Goal: Task Accomplishment & Management: Manage account settings

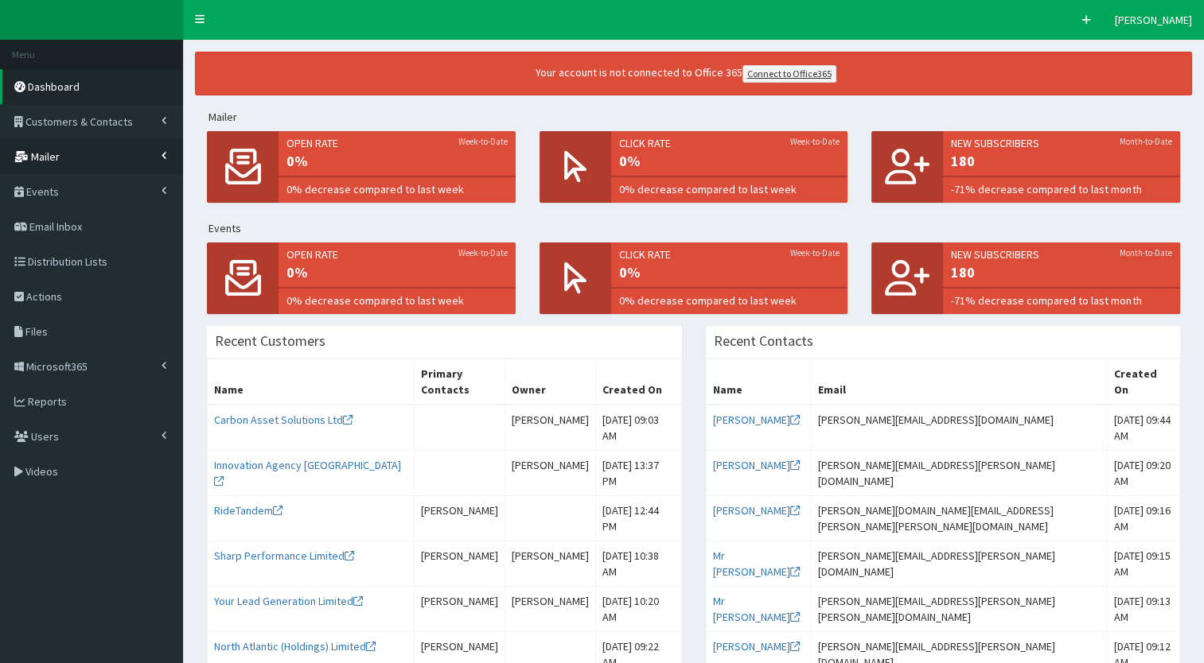
click at [162, 168] on link "Mailer" at bounding box center [91, 156] width 183 height 35
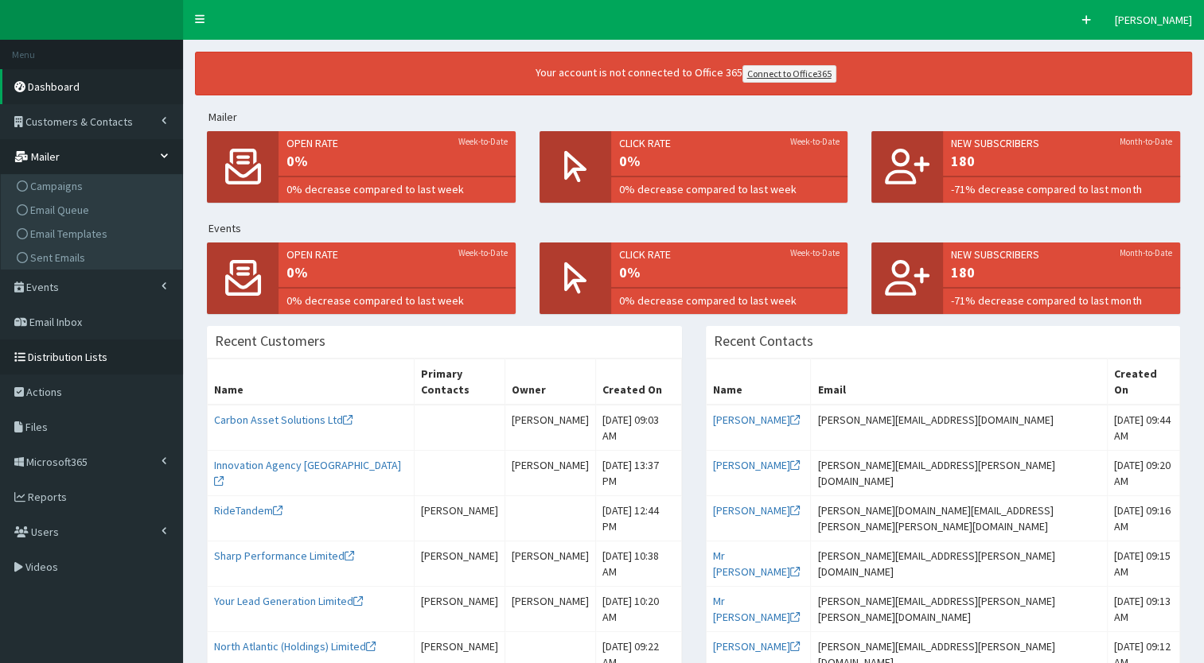
click at [133, 366] on link "Distribution Lists" at bounding box center [91, 357] width 183 height 35
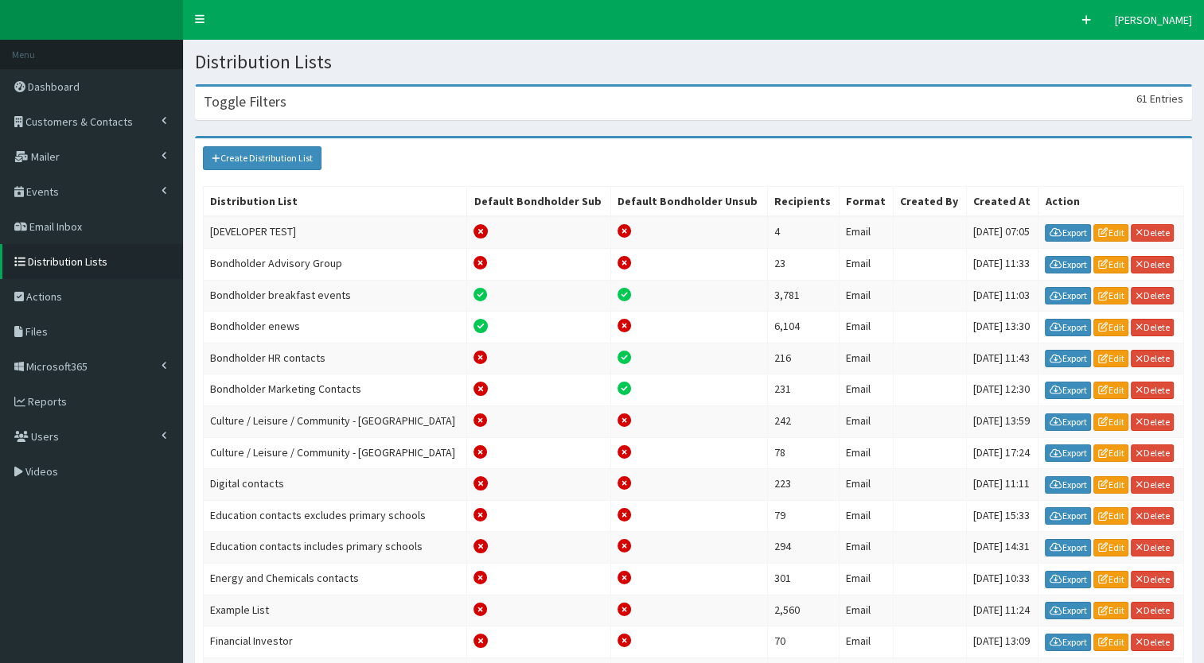
click at [286, 115] on div "Toggle Filters 61 Entries" at bounding box center [693, 103] width 995 height 33
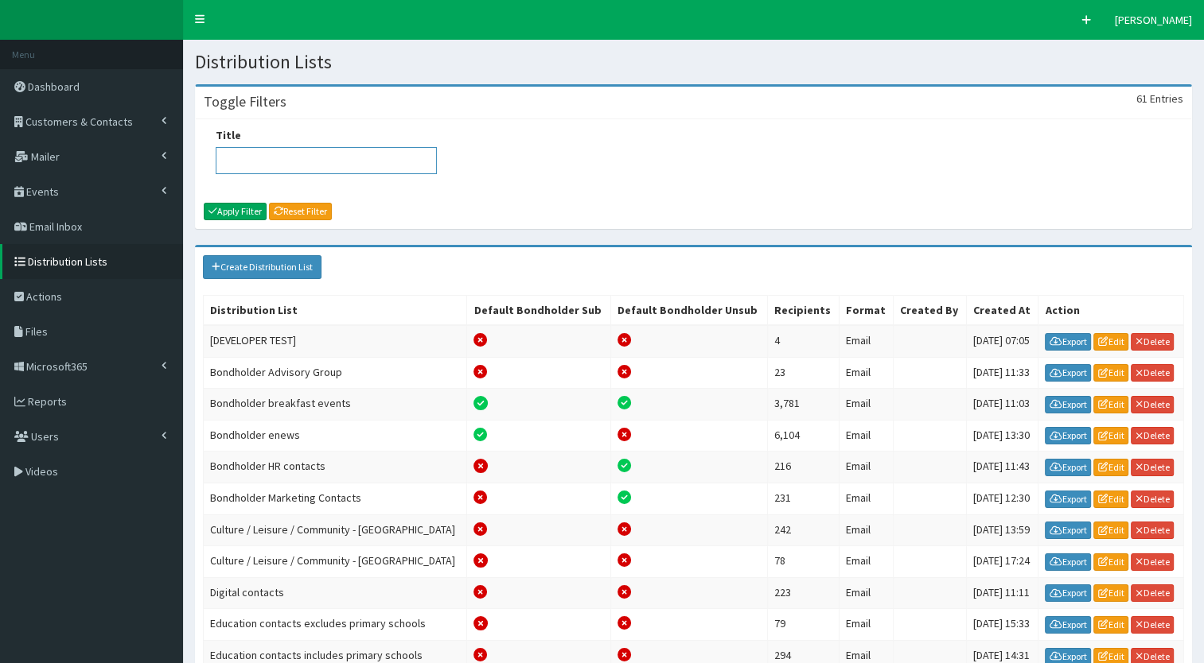
click at [239, 169] on input "Title" at bounding box center [326, 160] width 221 height 27
click at [232, 206] on button "Apply Filter" at bounding box center [235, 212] width 63 height 18
click at [295, 173] on input "marketing" at bounding box center [326, 160] width 221 height 27
type input "distribution list"
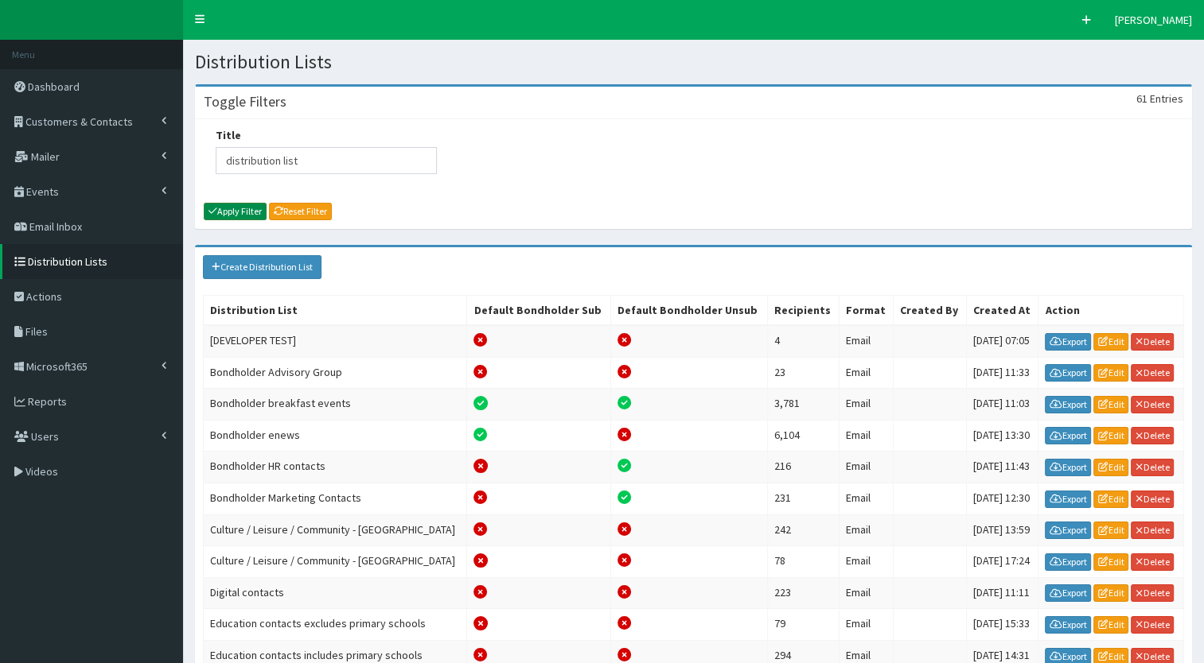
click at [247, 205] on button "Apply Filter" at bounding box center [235, 212] width 63 height 18
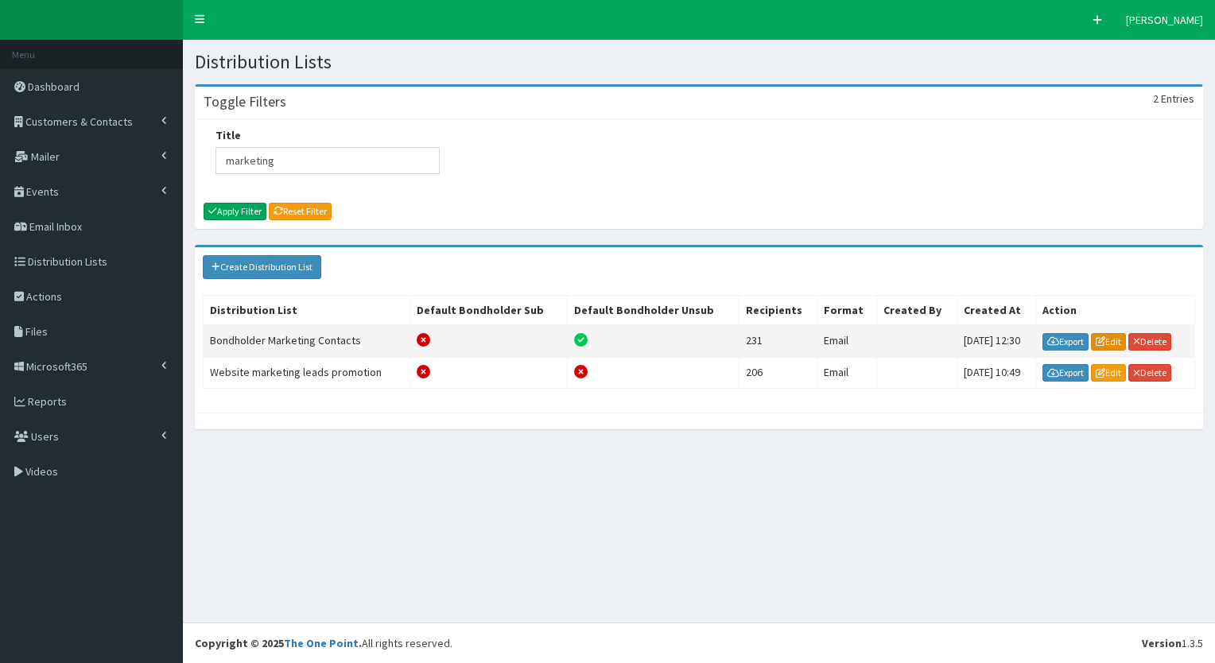
click at [1101, 339] on link "Edit" at bounding box center [1108, 342] width 35 height 18
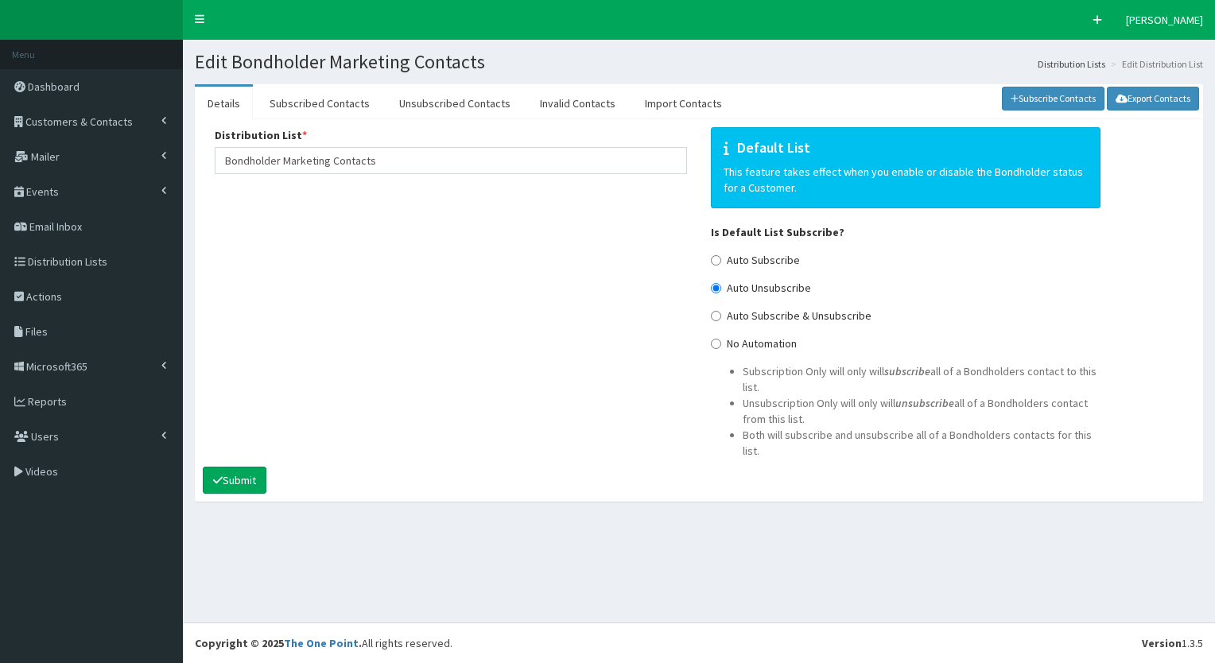
select select "50"
click at [333, 101] on link "Subscribed Contacts" at bounding box center [320, 103] width 126 height 33
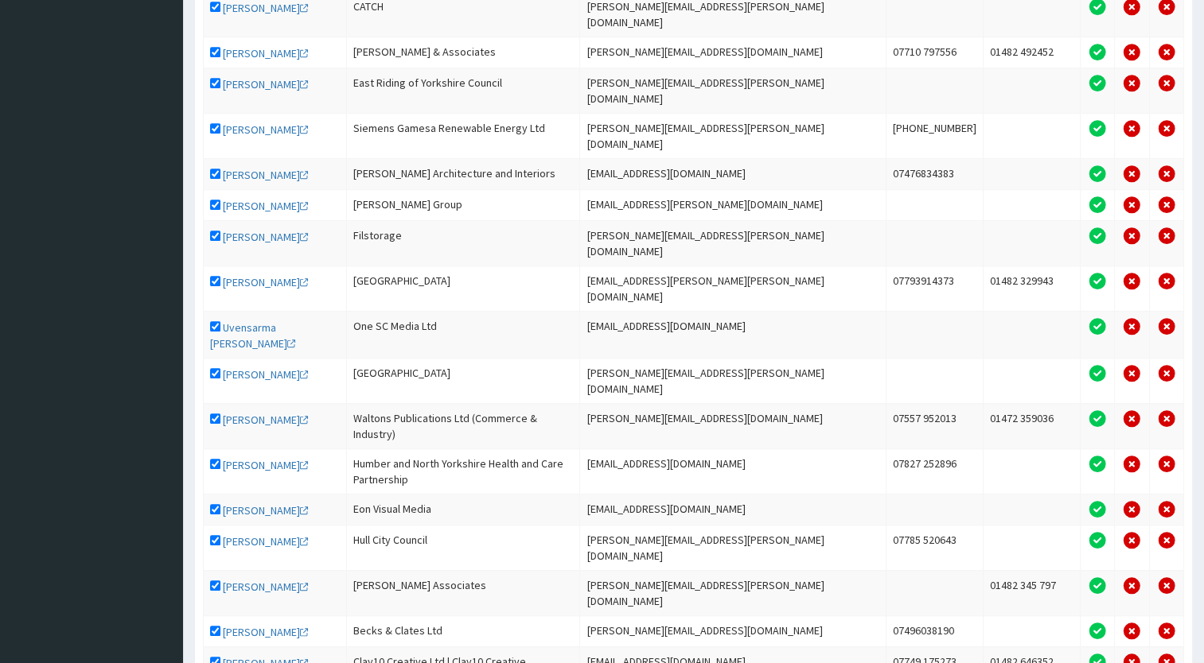
scroll to position [1260, 0]
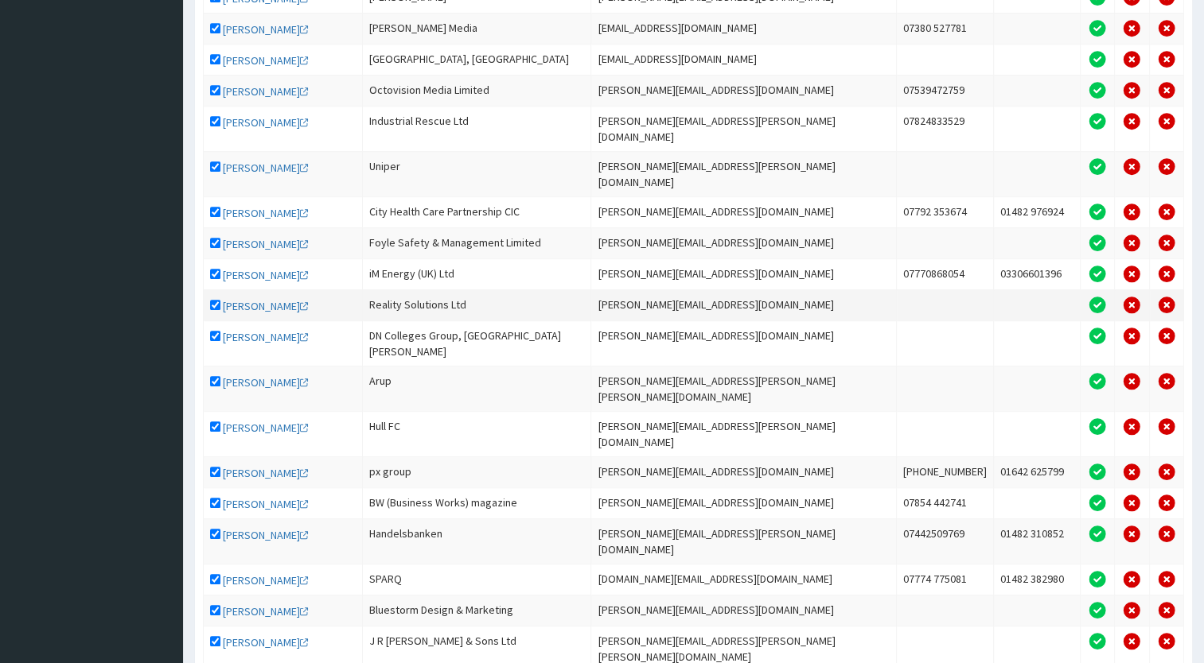
scroll to position [1209, 0]
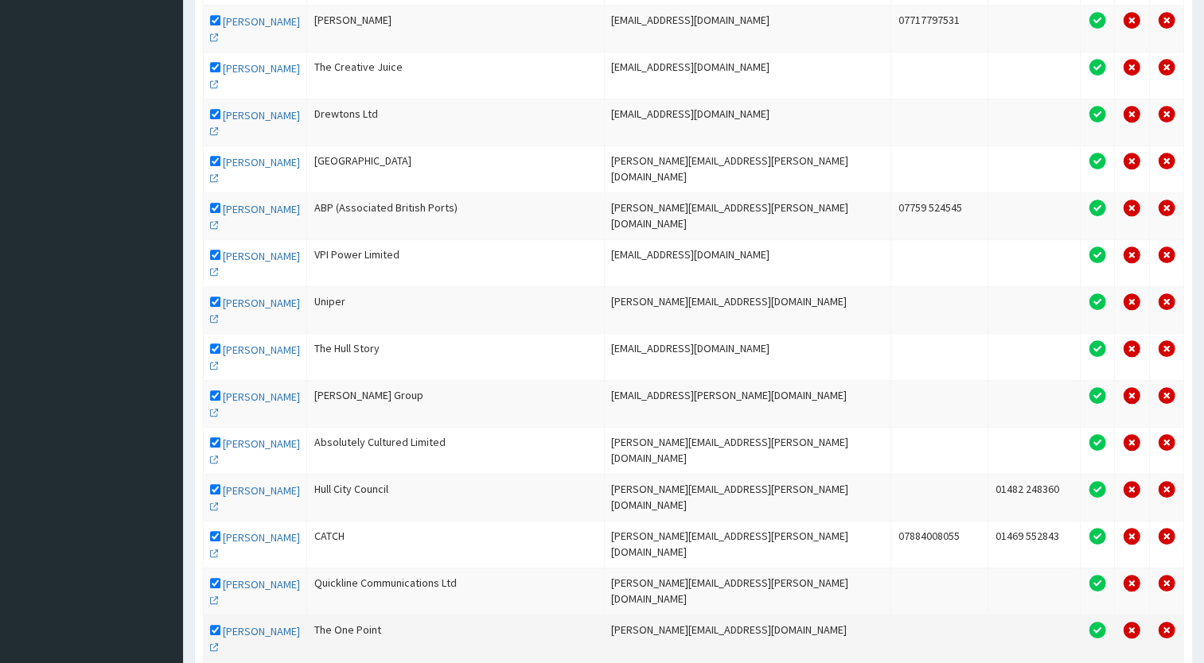
scroll to position [1266, 0]
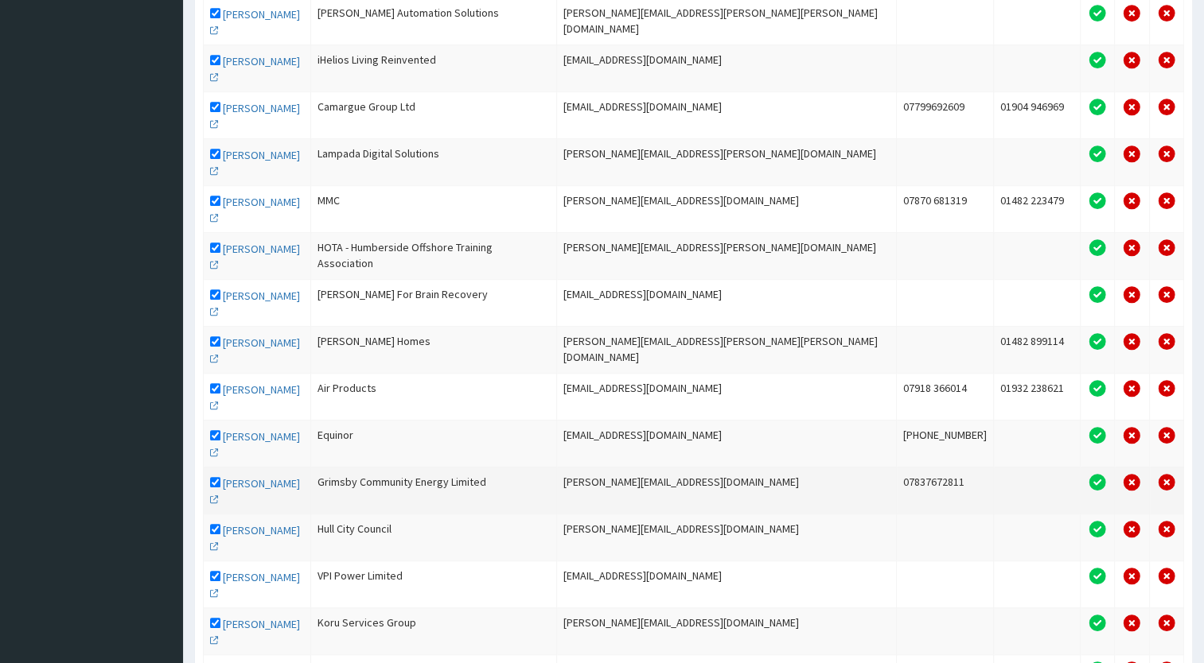
scroll to position [1182, 0]
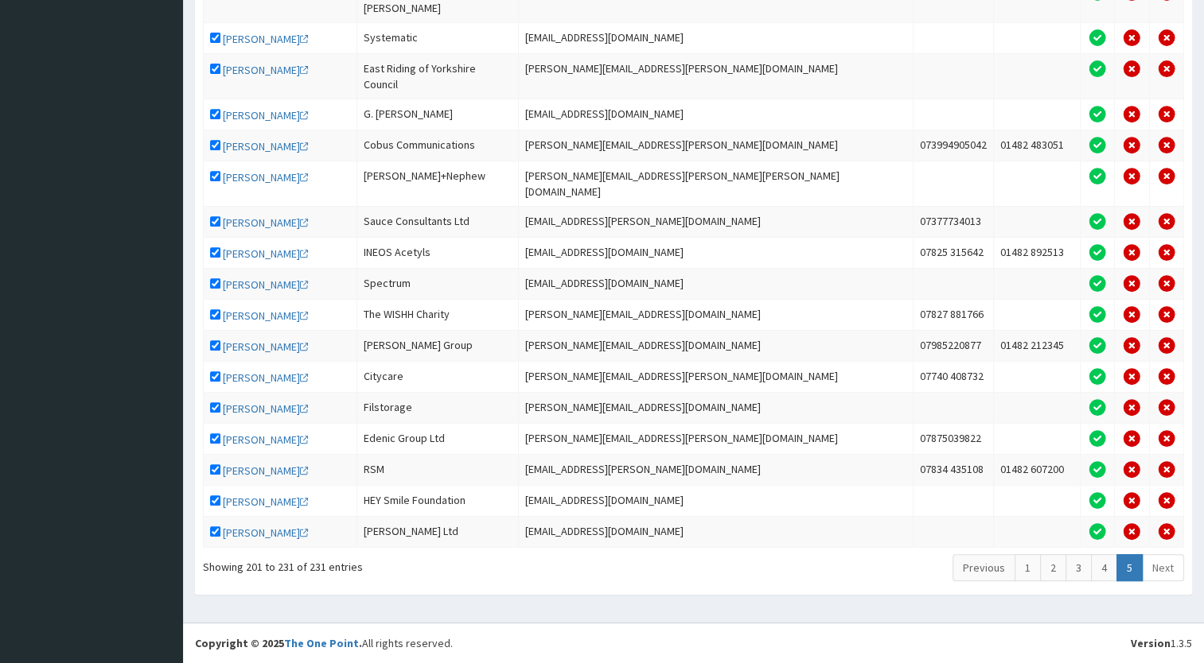
scroll to position [613, 0]
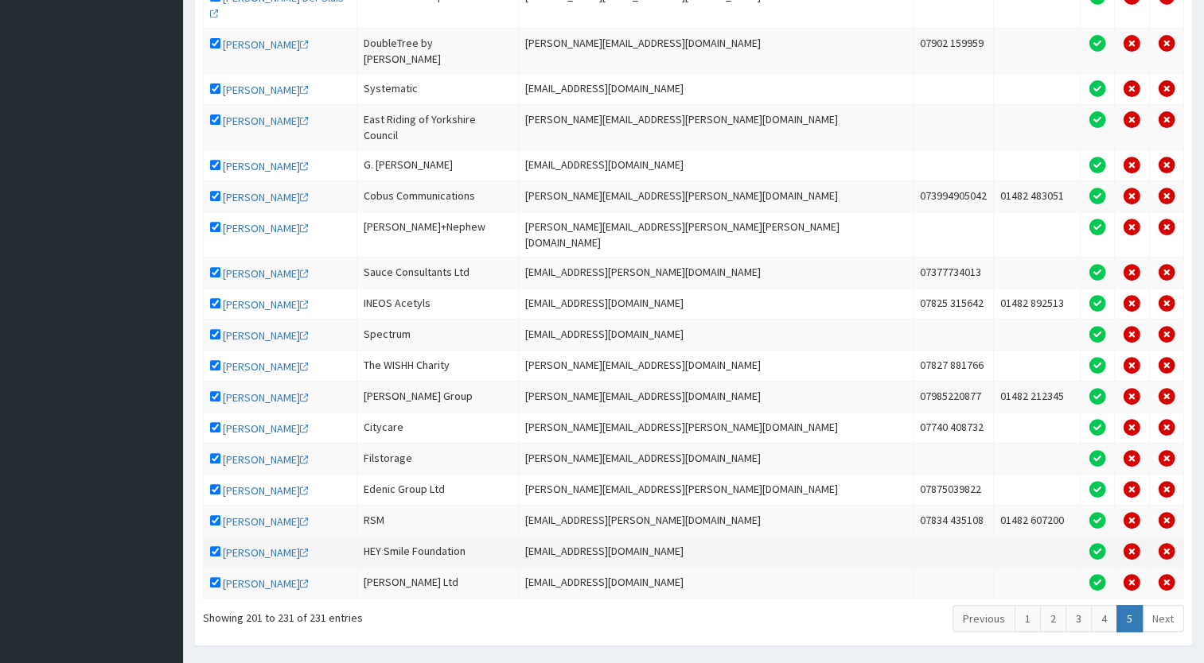
click at [398, 536] on td "HEY Smile Foundation" at bounding box center [437, 551] width 161 height 31
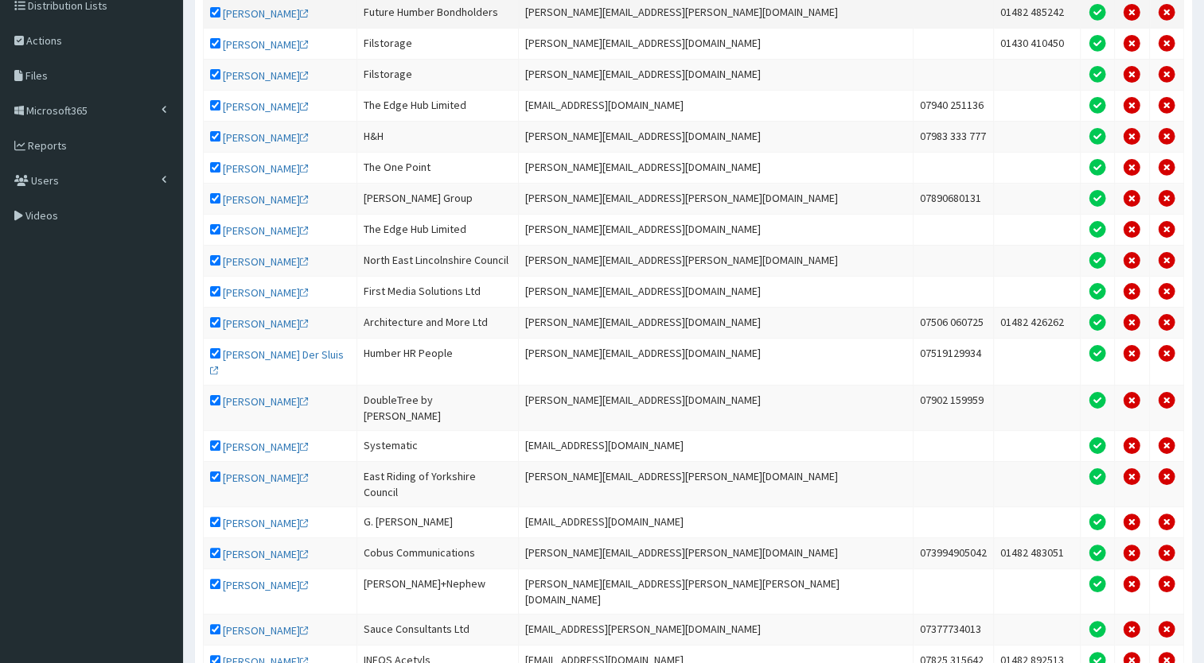
scroll to position [0, 0]
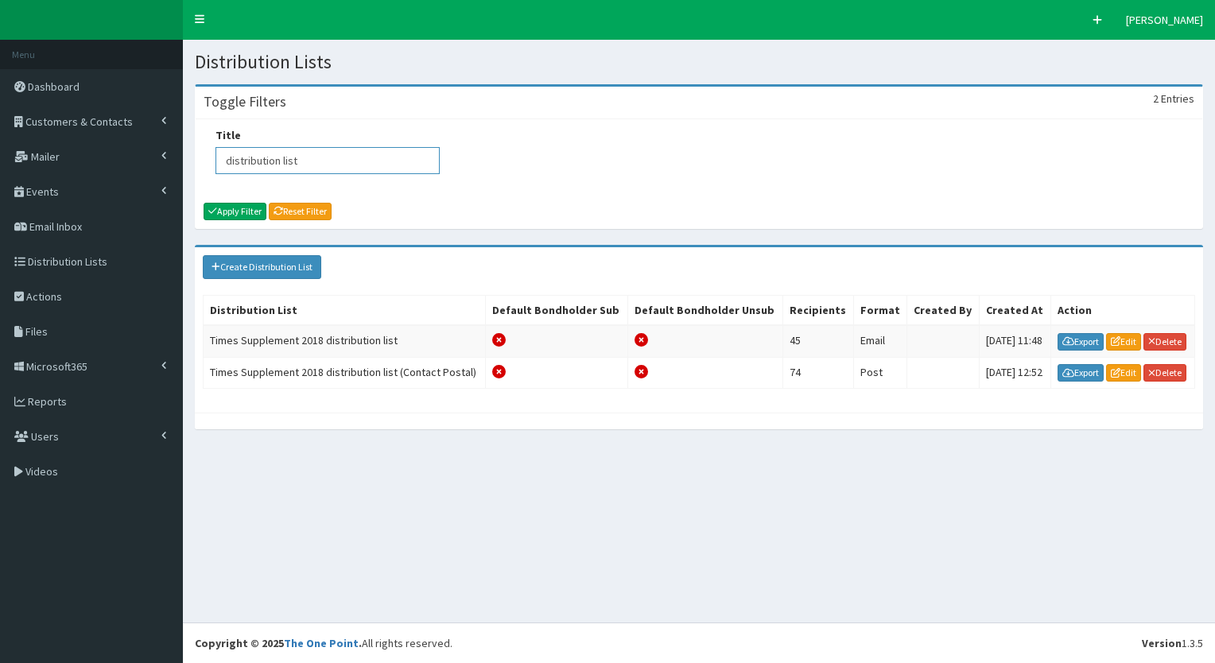
click at [270, 159] on input "distribution list" at bounding box center [328, 160] width 224 height 27
click at [270, 159] on input "Title" at bounding box center [328, 160] width 224 height 27
type input "d"
type input "e"
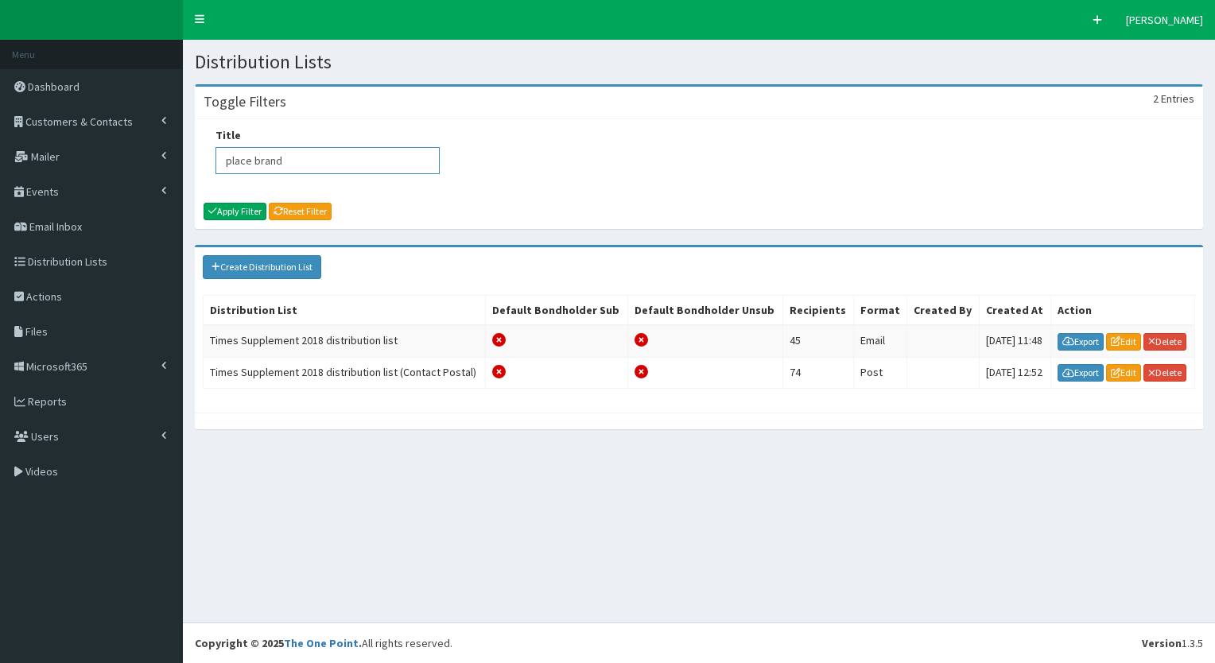
type input "place brand"
click at [232, 180] on div "Title place brand" at bounding box center [328, 156] width 248 height 59
click at [231, 204] on button "Apply Filter" at bounding box center [235, 212] width 63 height 18
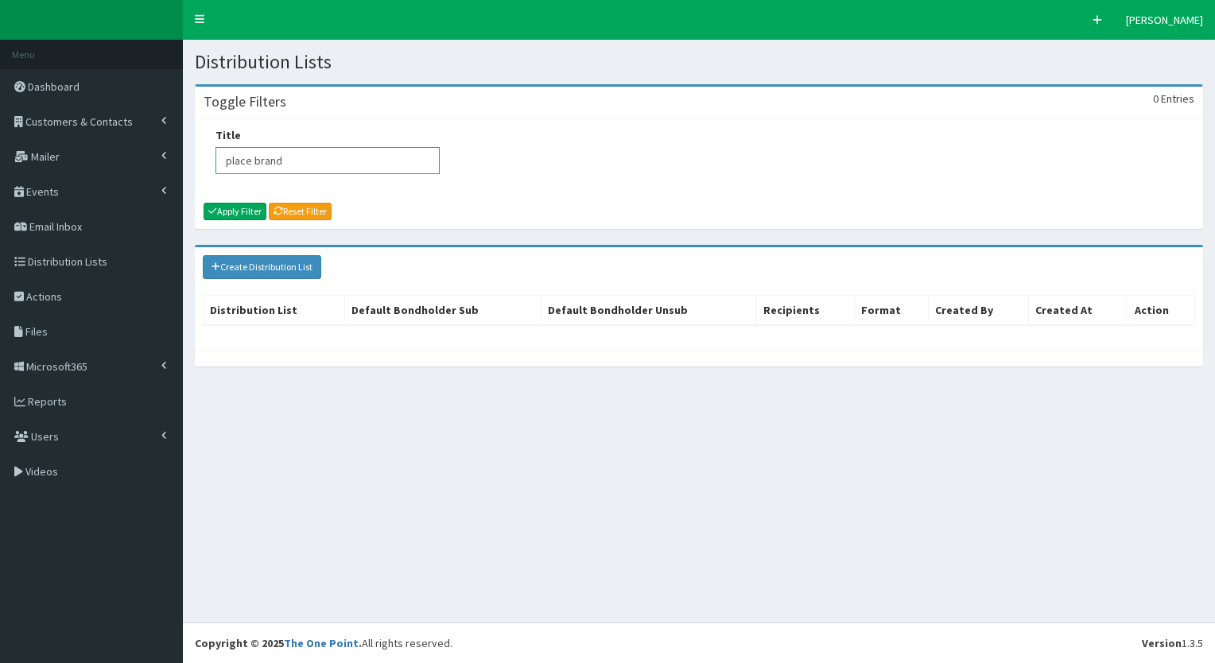
click at [318, 170] on input "place brand" at bounding box center [328, 160] width 224 height 27
drag, startPoint x: 293, startPoint y: 166, endPoint x: 133, endPoint y: 135, distance: 162.9
click at [133, 135] on div "F Pr \Toggle navigation Quick Create [PERSON_NAME] [PERSON_NAME] Member since […" at bounding box center [607, 331] width 1215 height 663
type input "place ambassador"
click at [235, 215] on button "Apply Filter" at bounding box center [235, 212] width 63 height 18
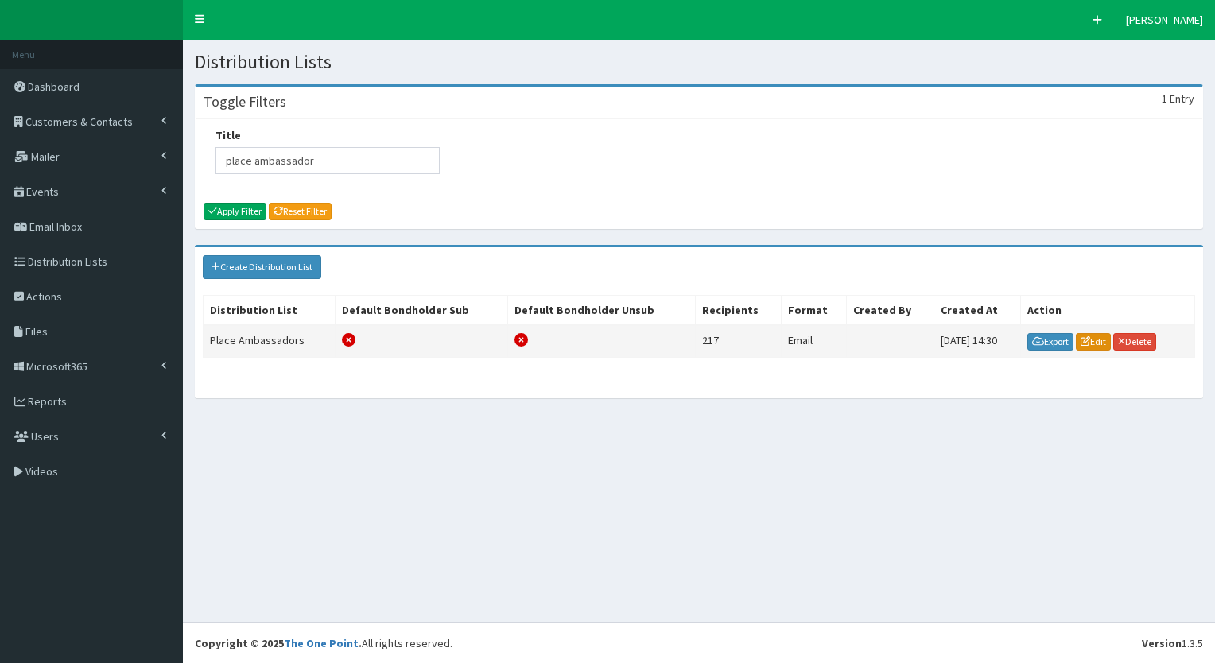
click at [1093, 336] on link "Edit" at bounding box center [1093, 342] width 35 height 18
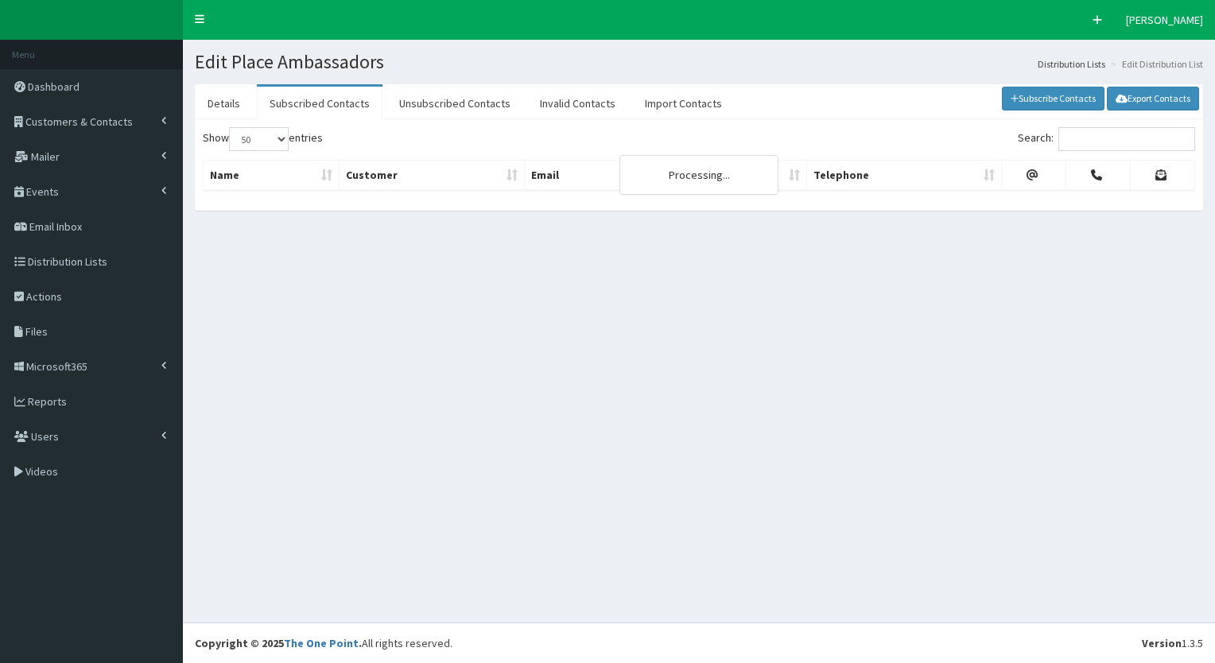
select select "50"
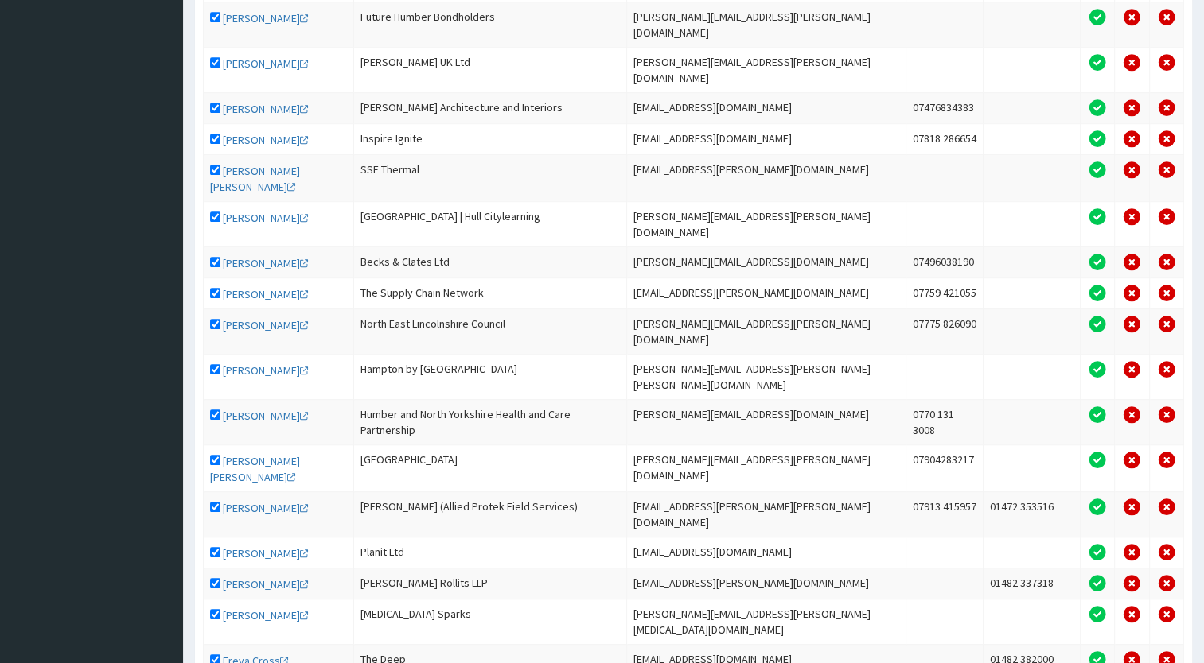
scroll to position [1192, 0]
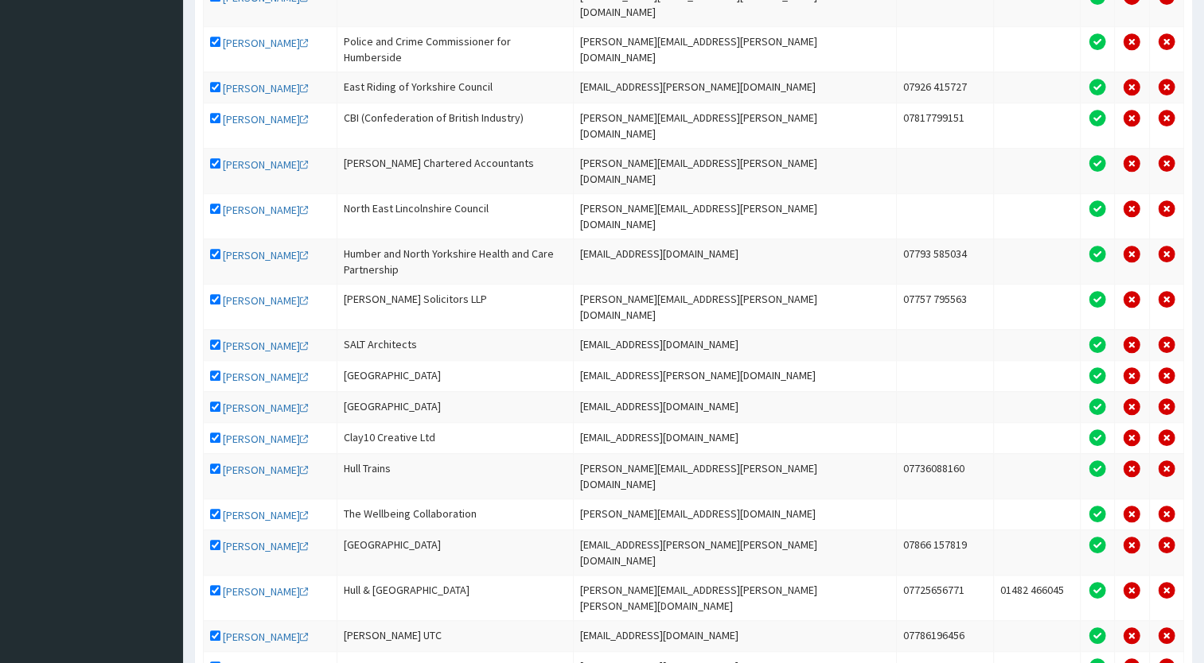
scroll to position [1209, 0]
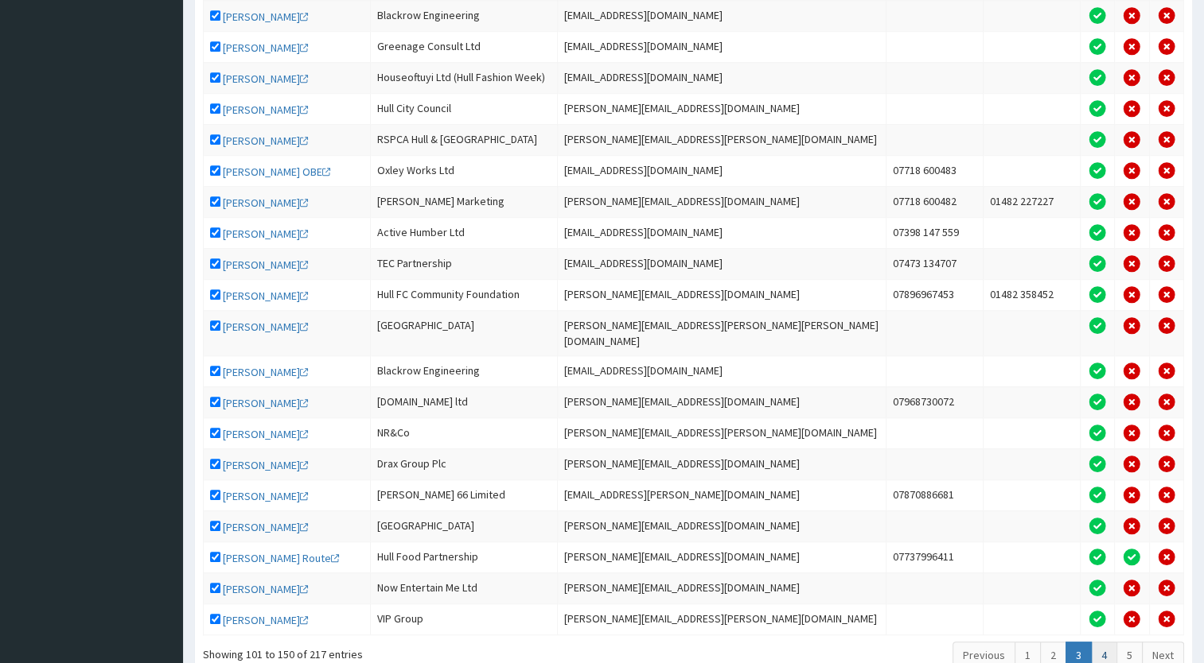
click at [1103, 642] on link "4" at bounding box center [1104, 655] width 26 height 27
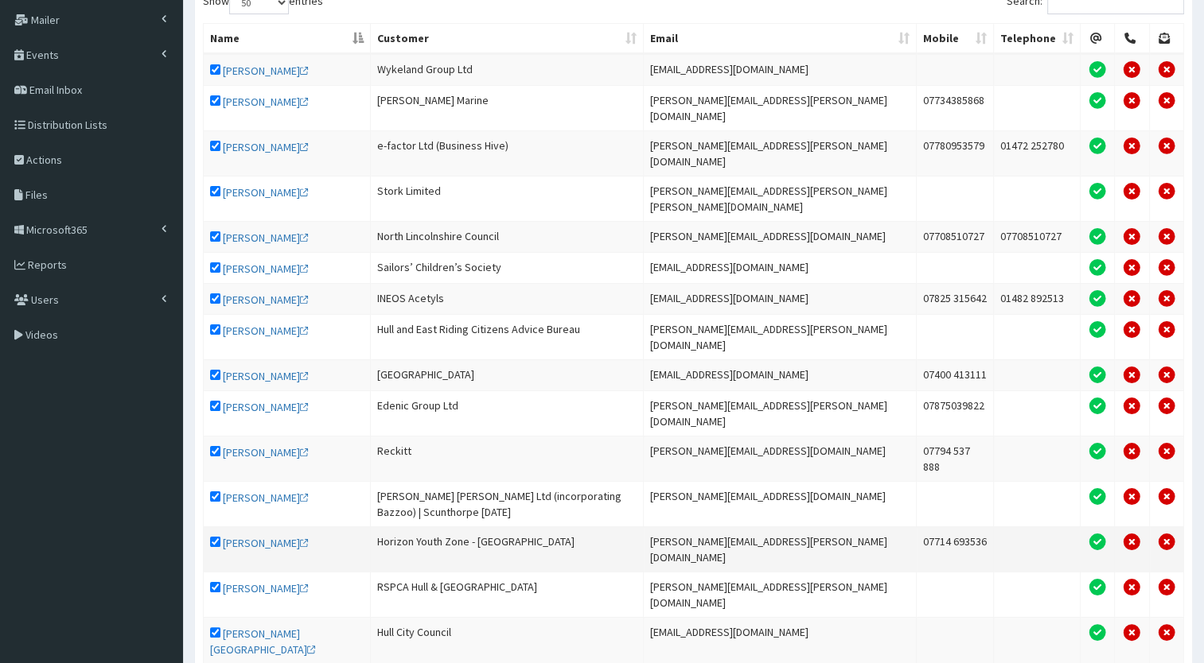
scroll to position [129, 0]
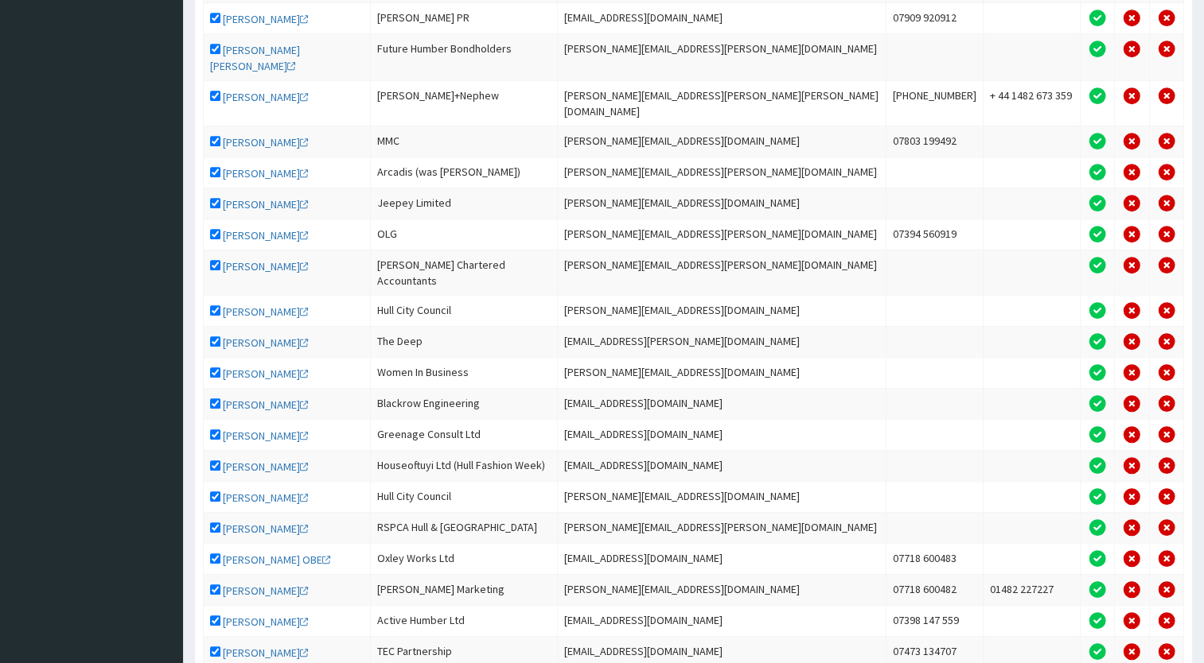
scroll to position [1209, 0]
